Goal: Transaction & Acquisition: Purchase product/service

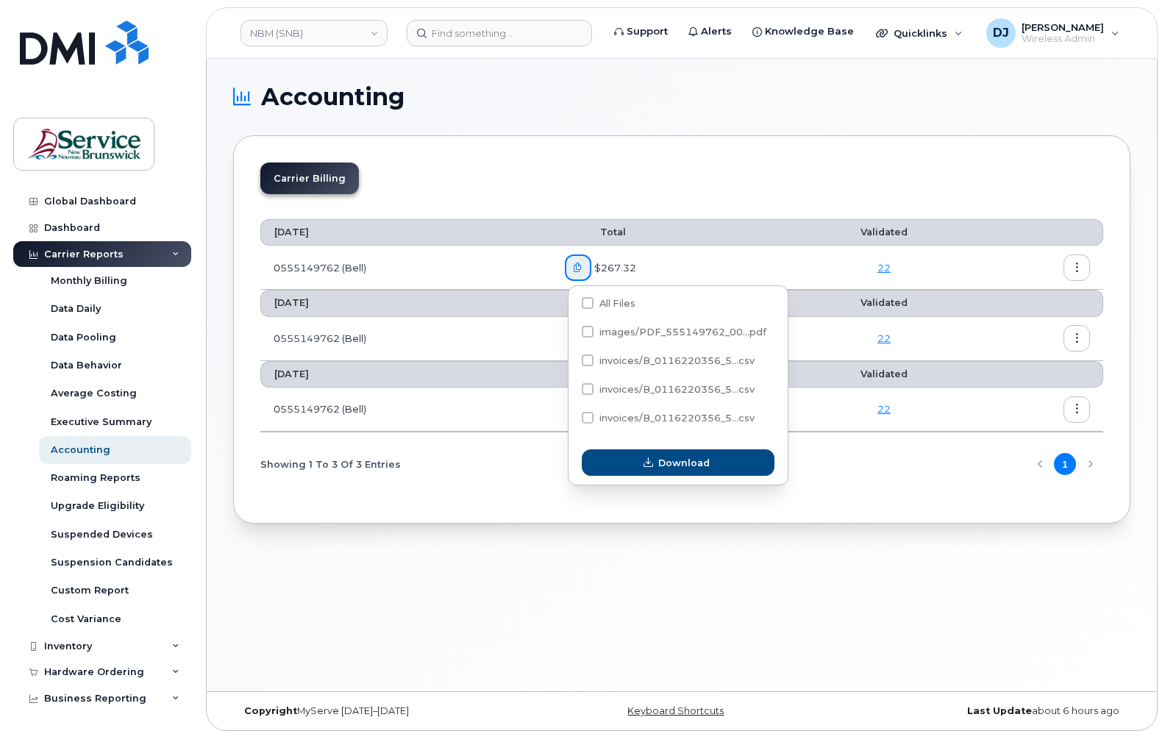
click at [350, 610] on div "Accounting Carrier Billing [DATE] Total Validated 0555149762 (Bell) $267.32 [DA…" at bounding box center [682, 375] width 950 height 633
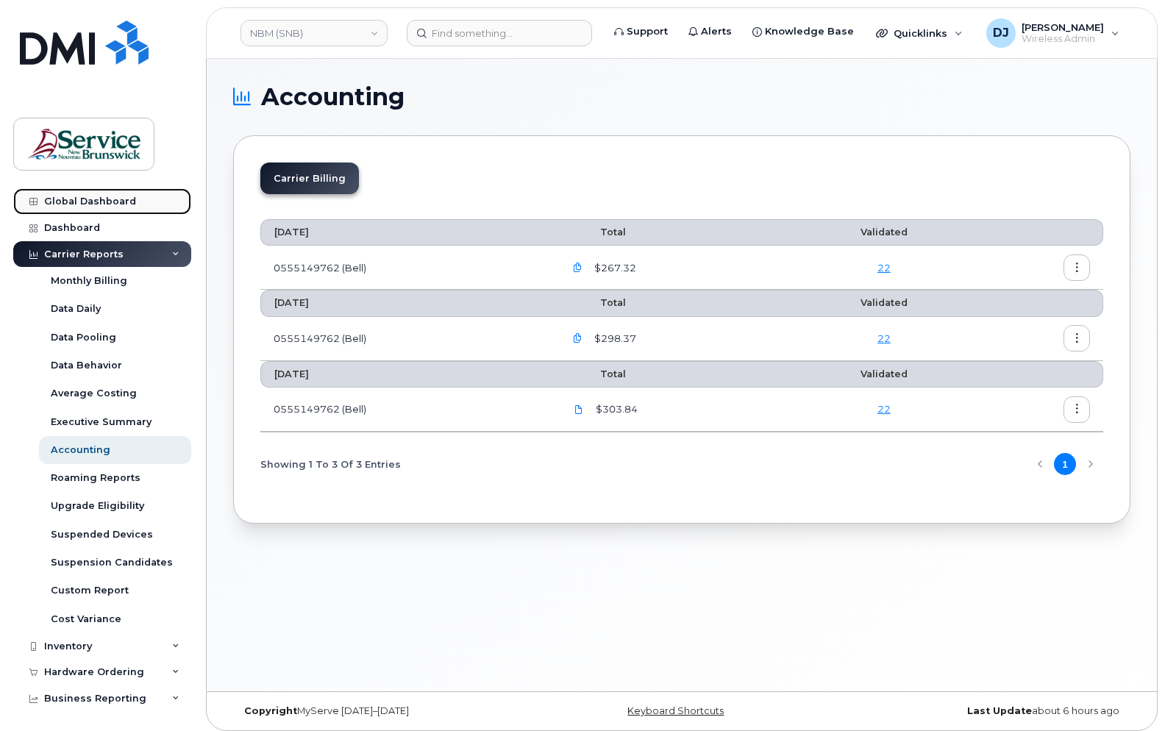
click at [74, 202] on div "Global Dashboard" at bounding box center [90, 202] width 92 height 12
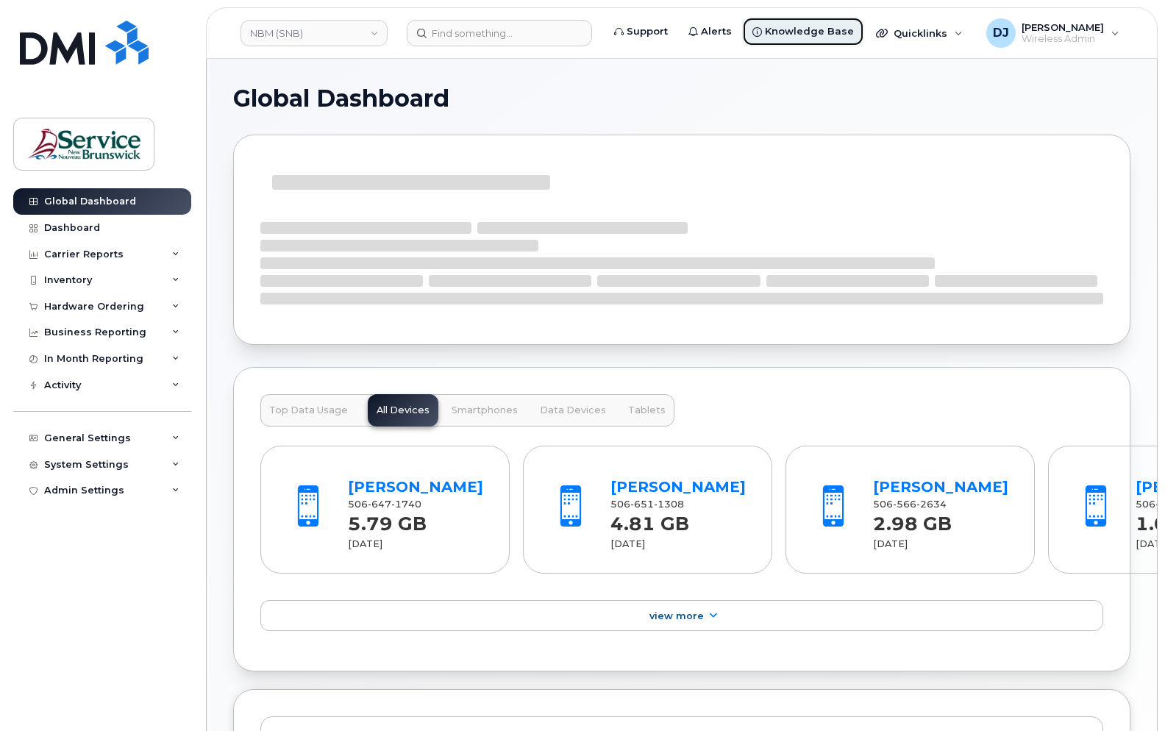
click at [801, 32] on span "Knowledge Base" at bounding box center [809, 31] width 89 height 15
click at [93, 304] on div "Hardware Ordering" at bounding box center [94, 307] width 100 height 12
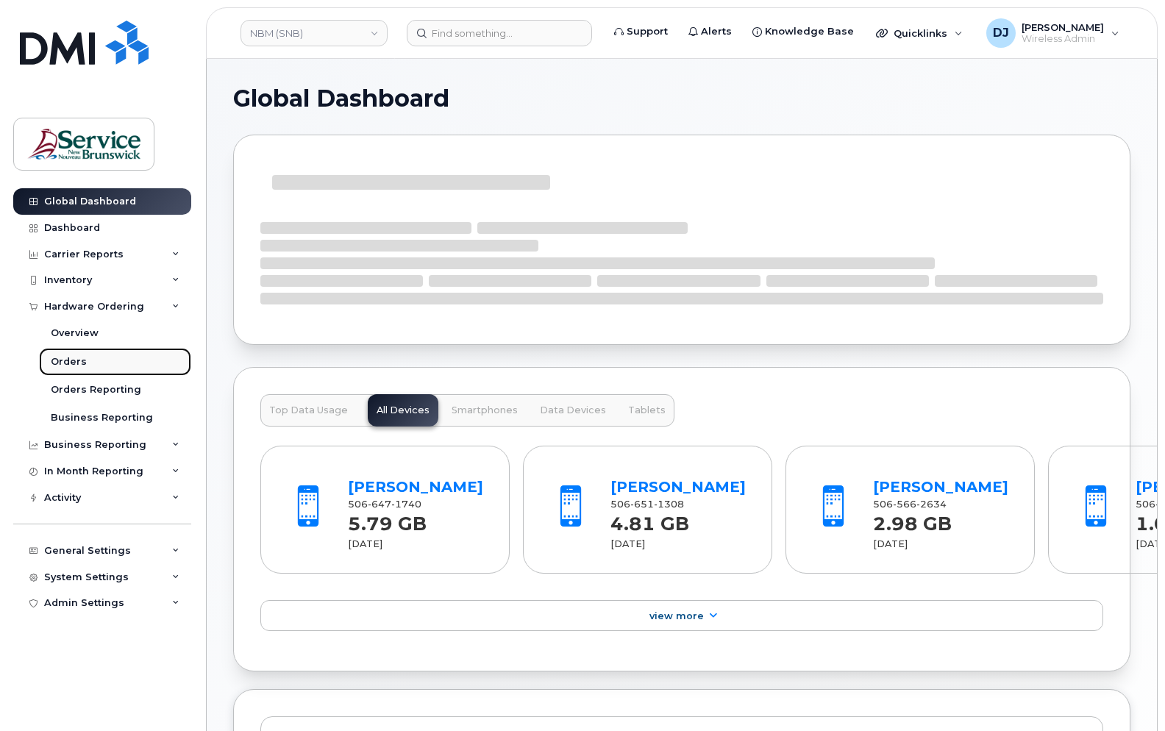
click at [77, 360] on div "Orders" at bounding box center [69, 361] width 36 height 13
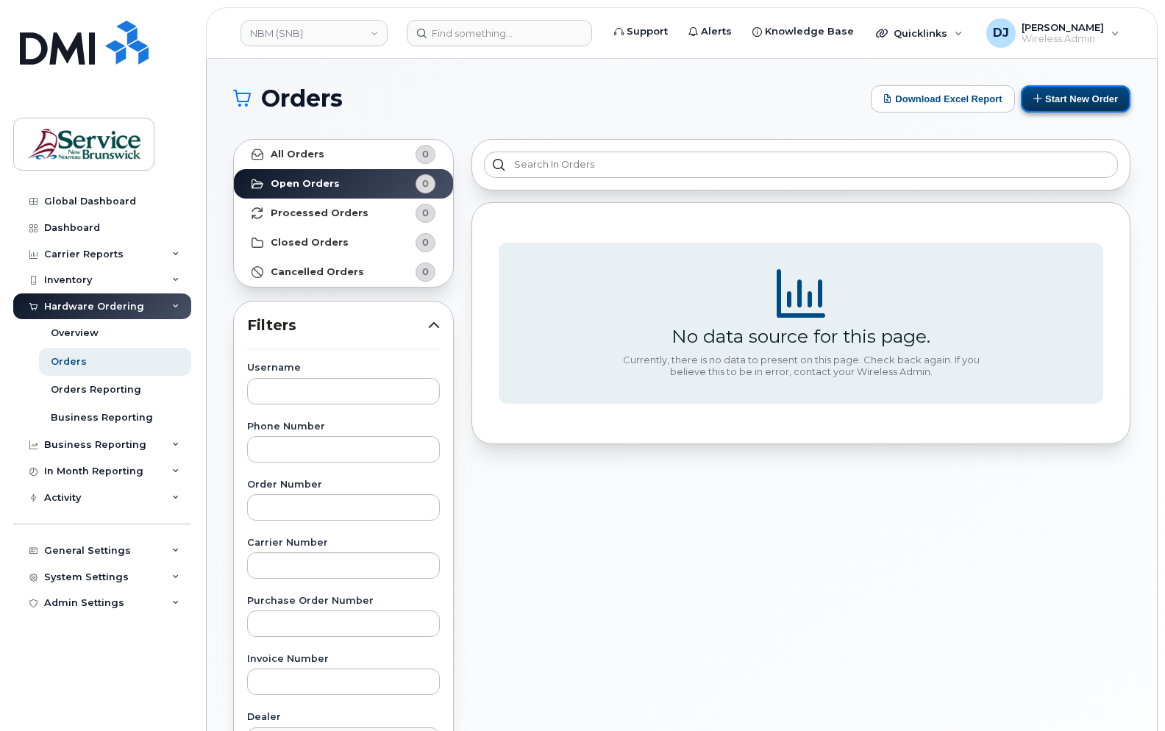
click at [1066, 91] on button "Start New Order" at bounding box center [1076, 98] width 110 height 27
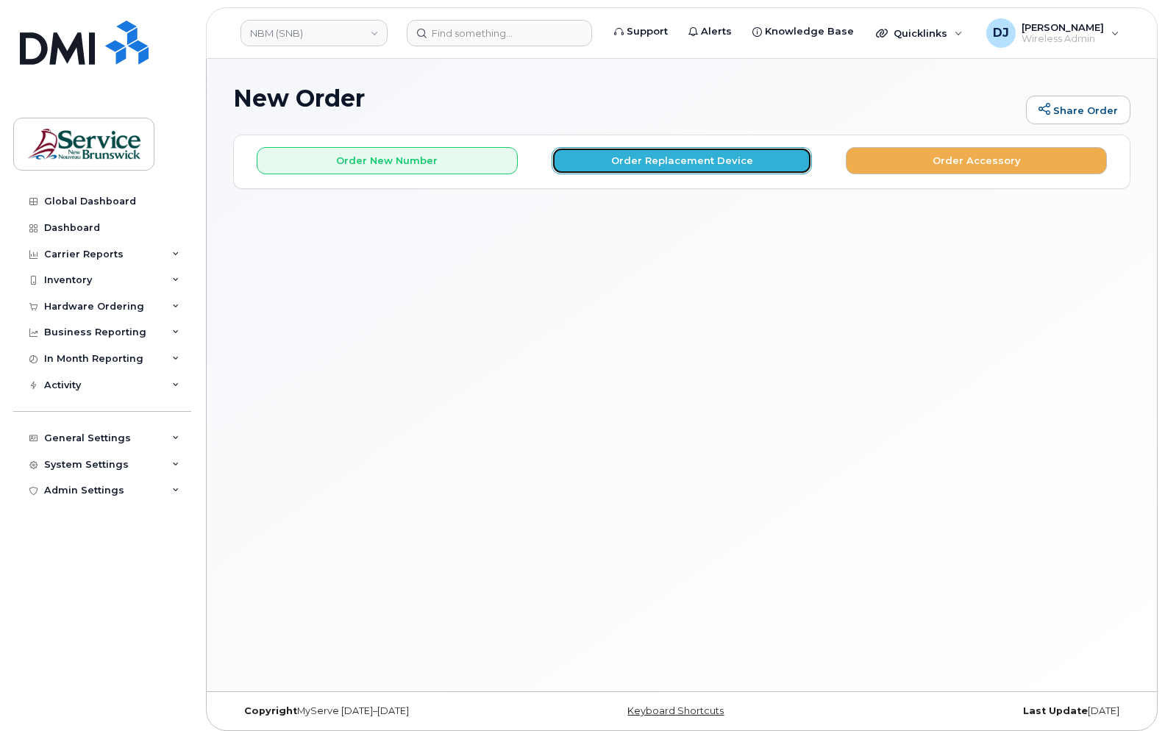
click at [616, 166] on button "Order Replacement Device" at bounding box center [682, 160] width 261 height 27
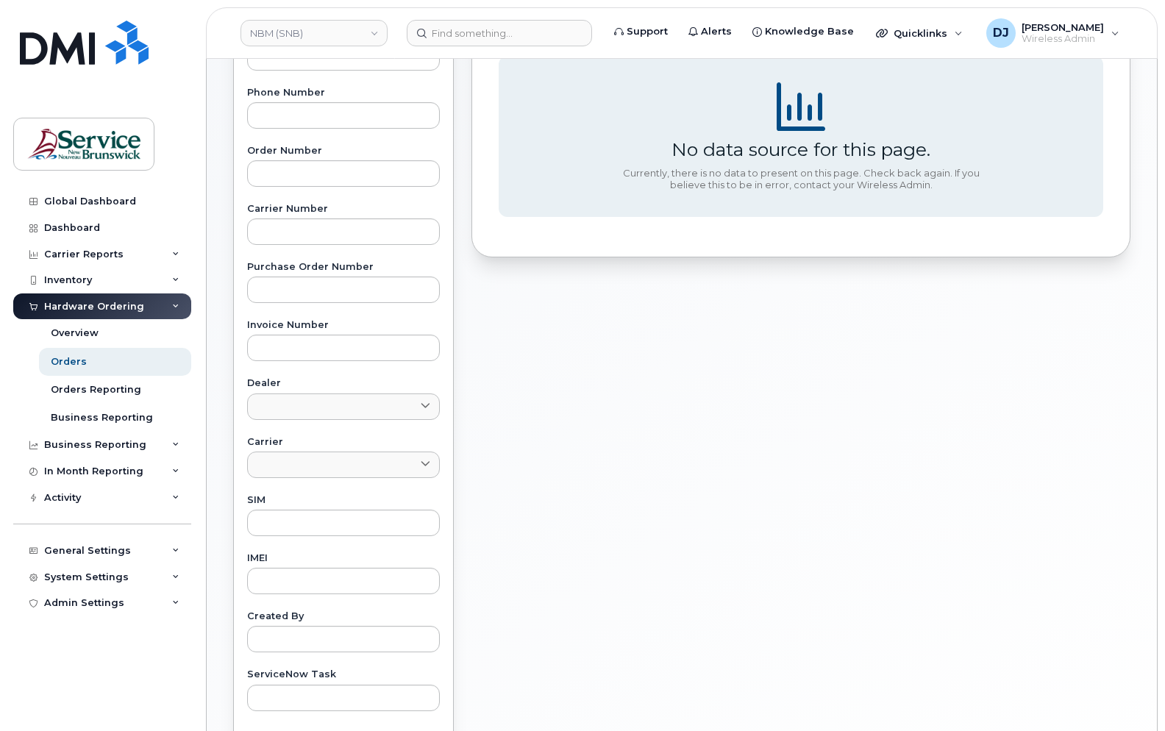
scroll to position [154, 0]
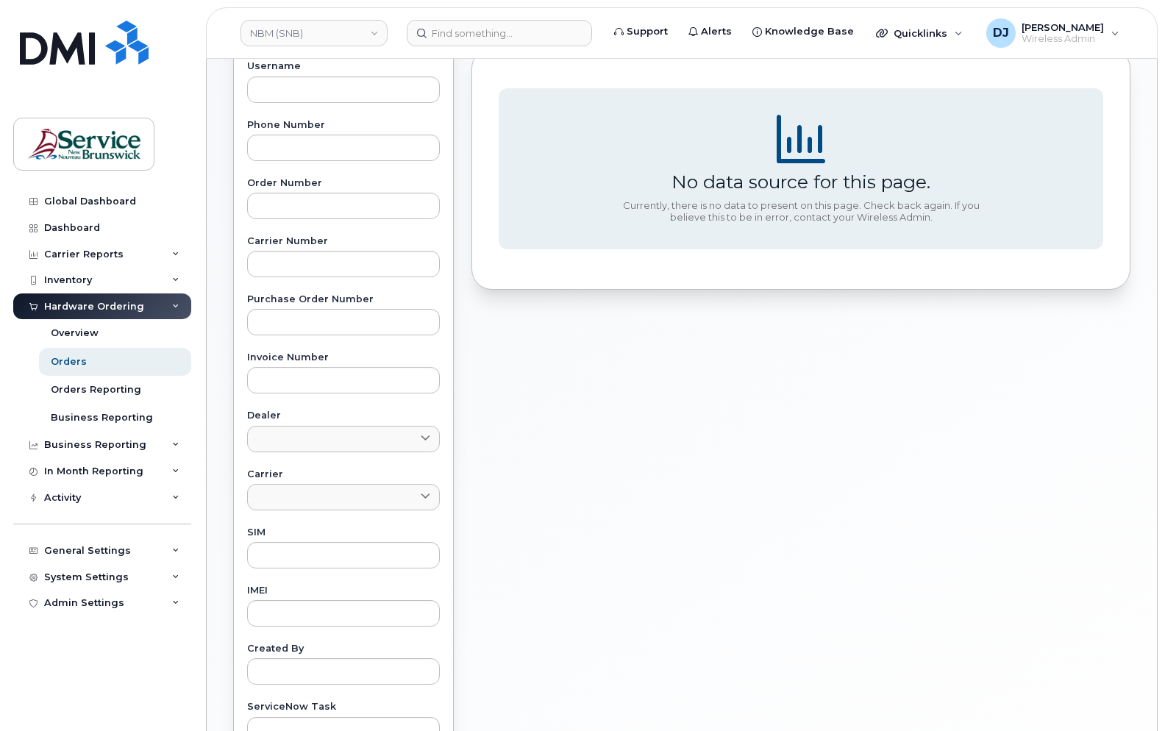
click at [127, 300] on div "Hardware Ordering" at bounding box center [102, 306] width 178 height 26
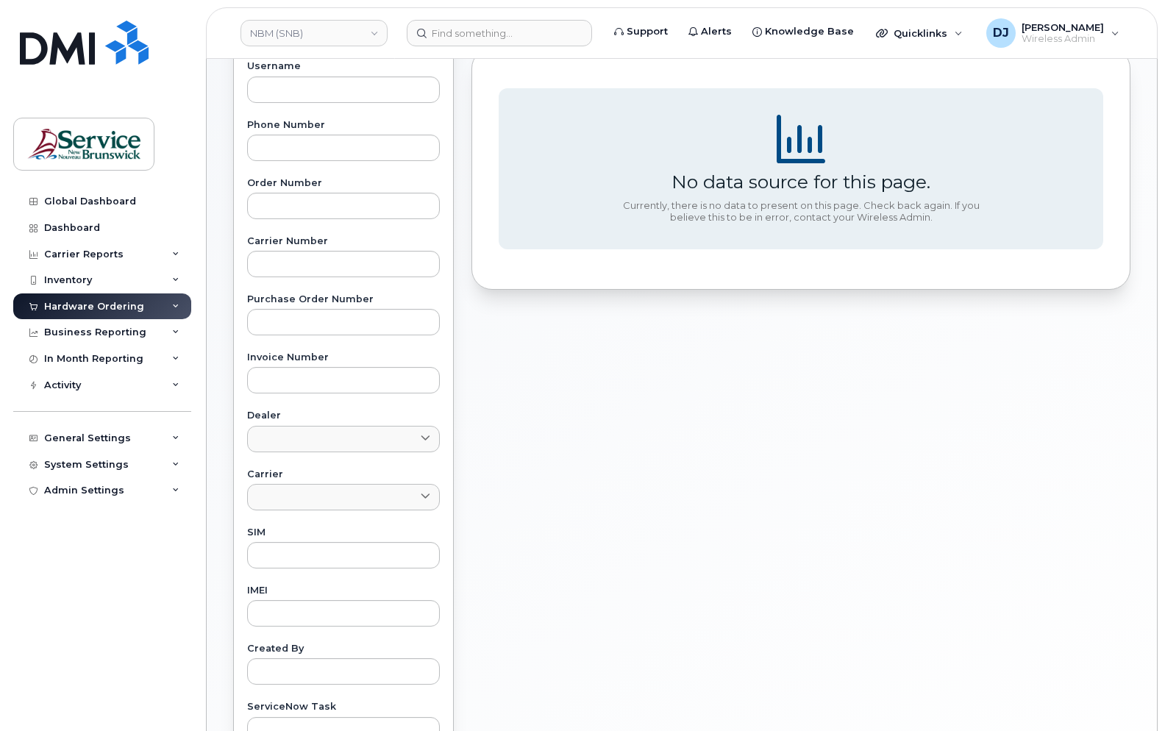
click at [132, 304] on div "Hardware Ordering" at bounding box center [94, 307] width 100 height 12
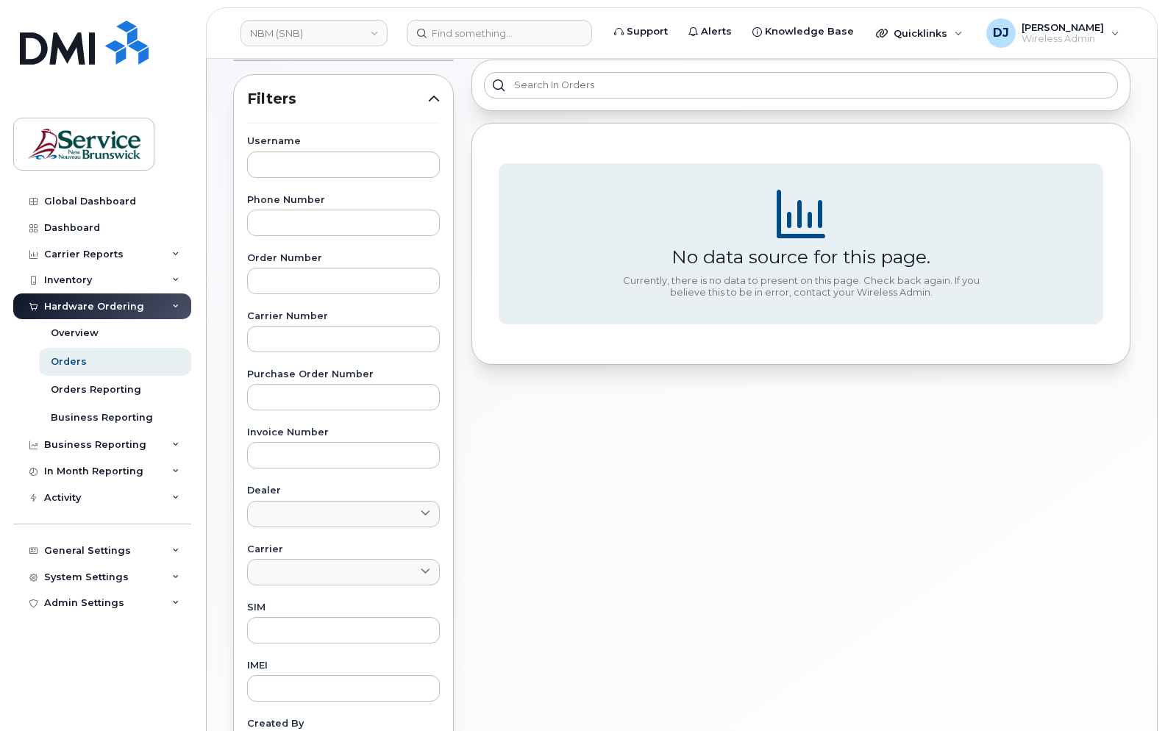
scroll to position [0, 0]
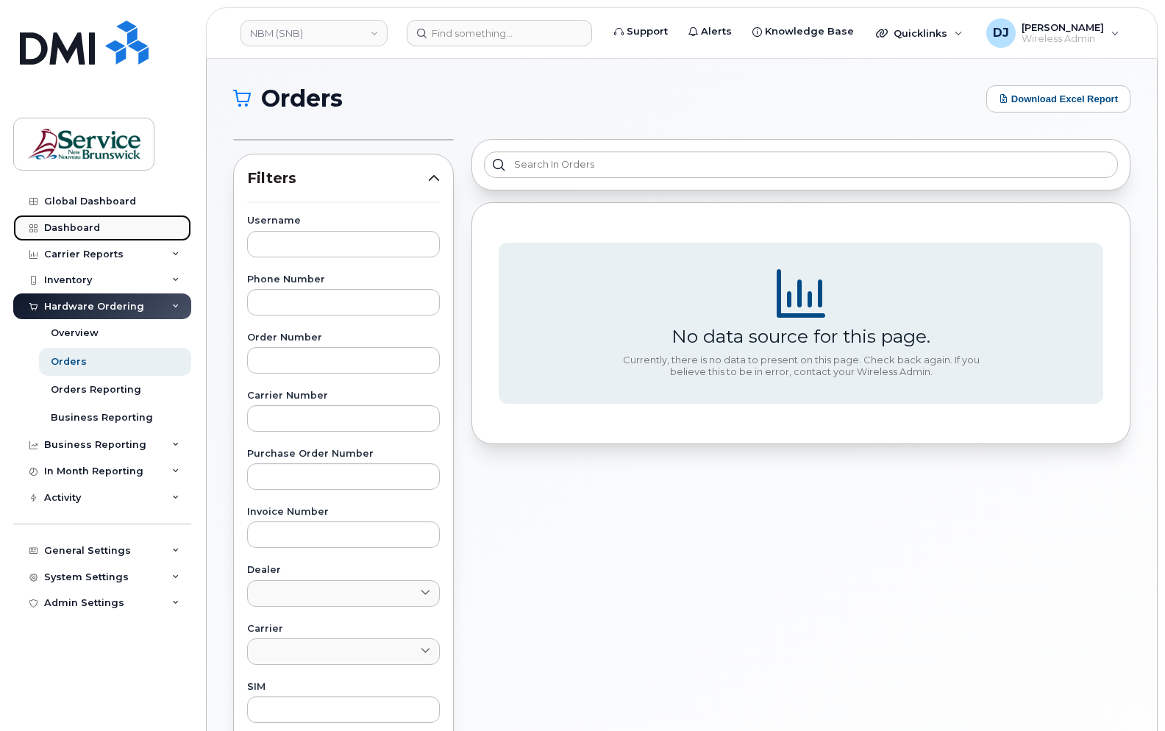
click at [71, 222] on div "Dashboard" at bounding box center [72, 228] width 56 height 12
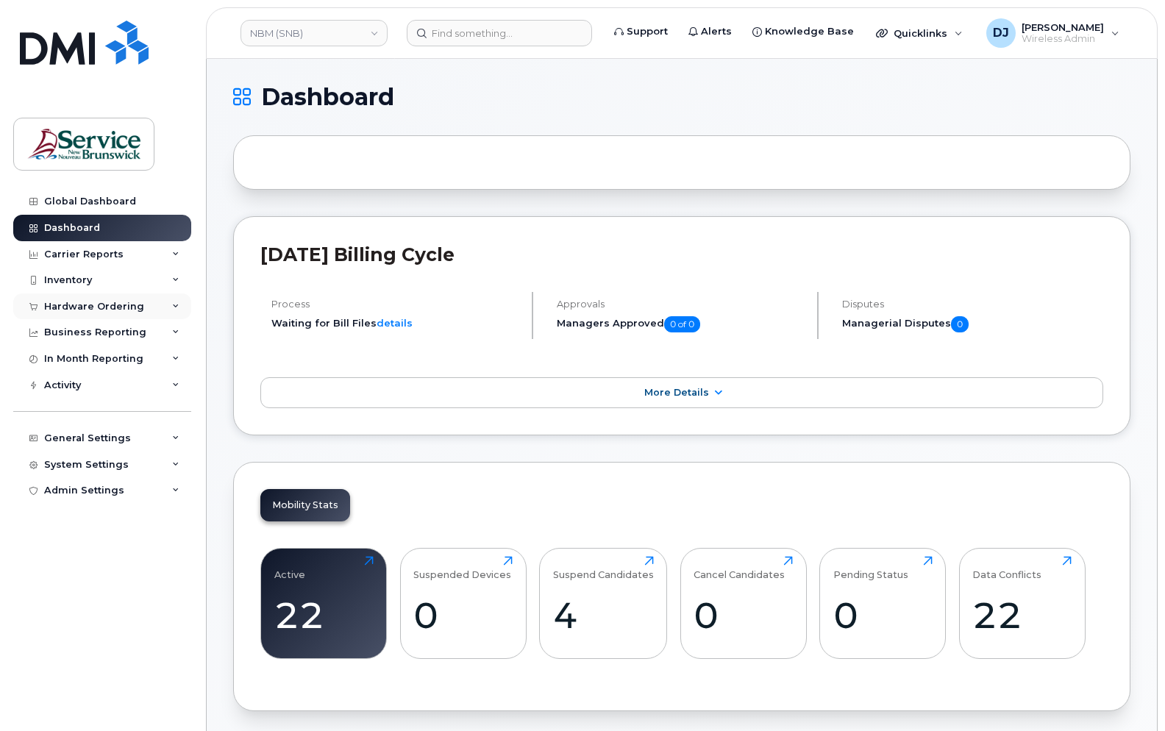
click at [138, 307] on div "Hardware Ordering" at bounding box center [94, 307] width 100 height 12
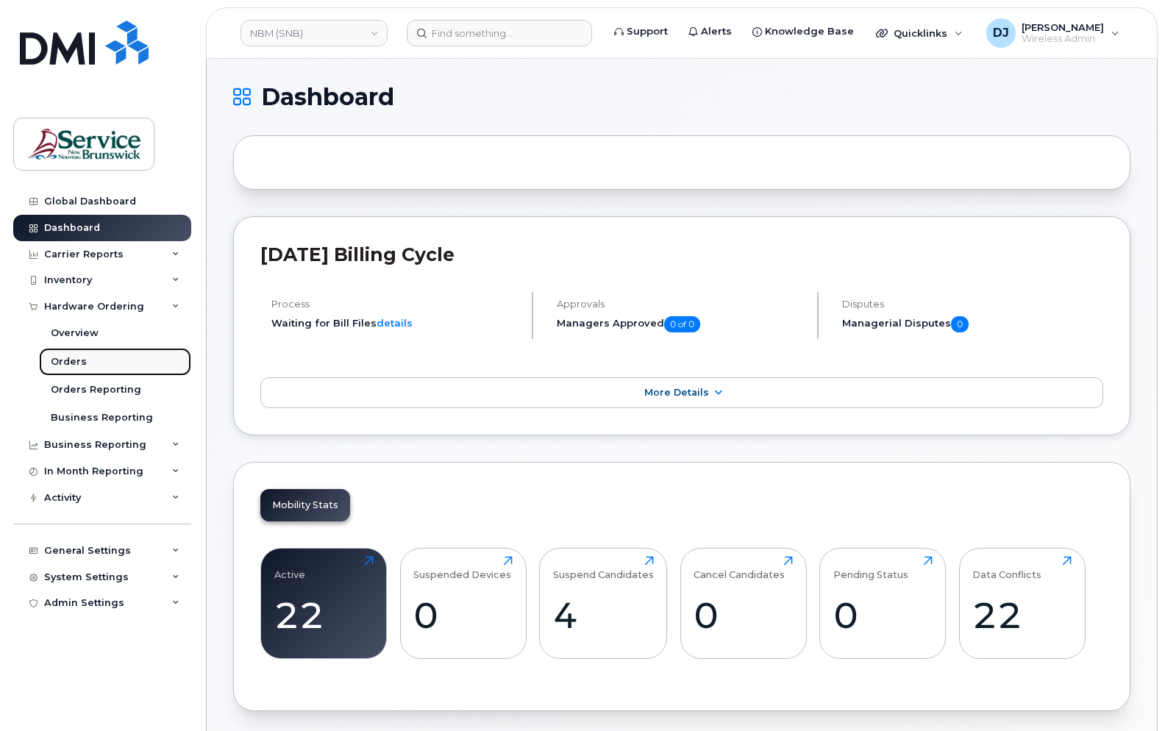
click at [93, 362] on link "Orders" at bounding box center [115, 362] width 152 height 28
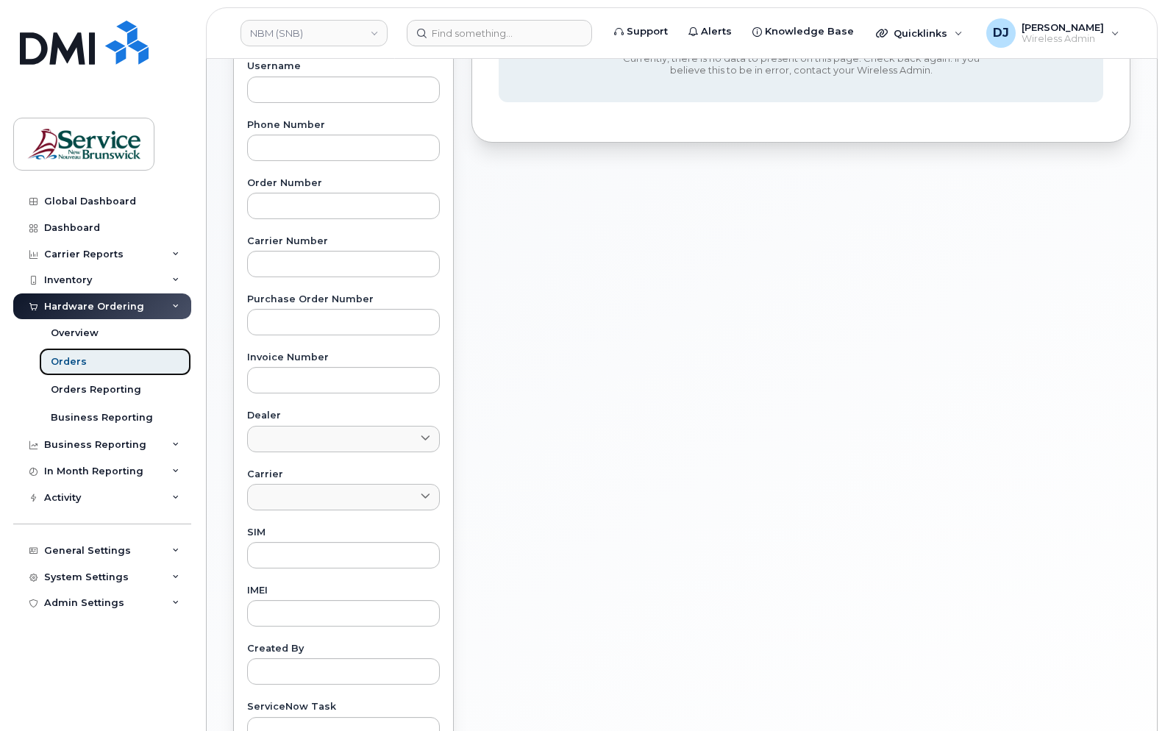
scroll to position [302, 0]
